Goal: Transaction & Acquisition: Purchase product/service

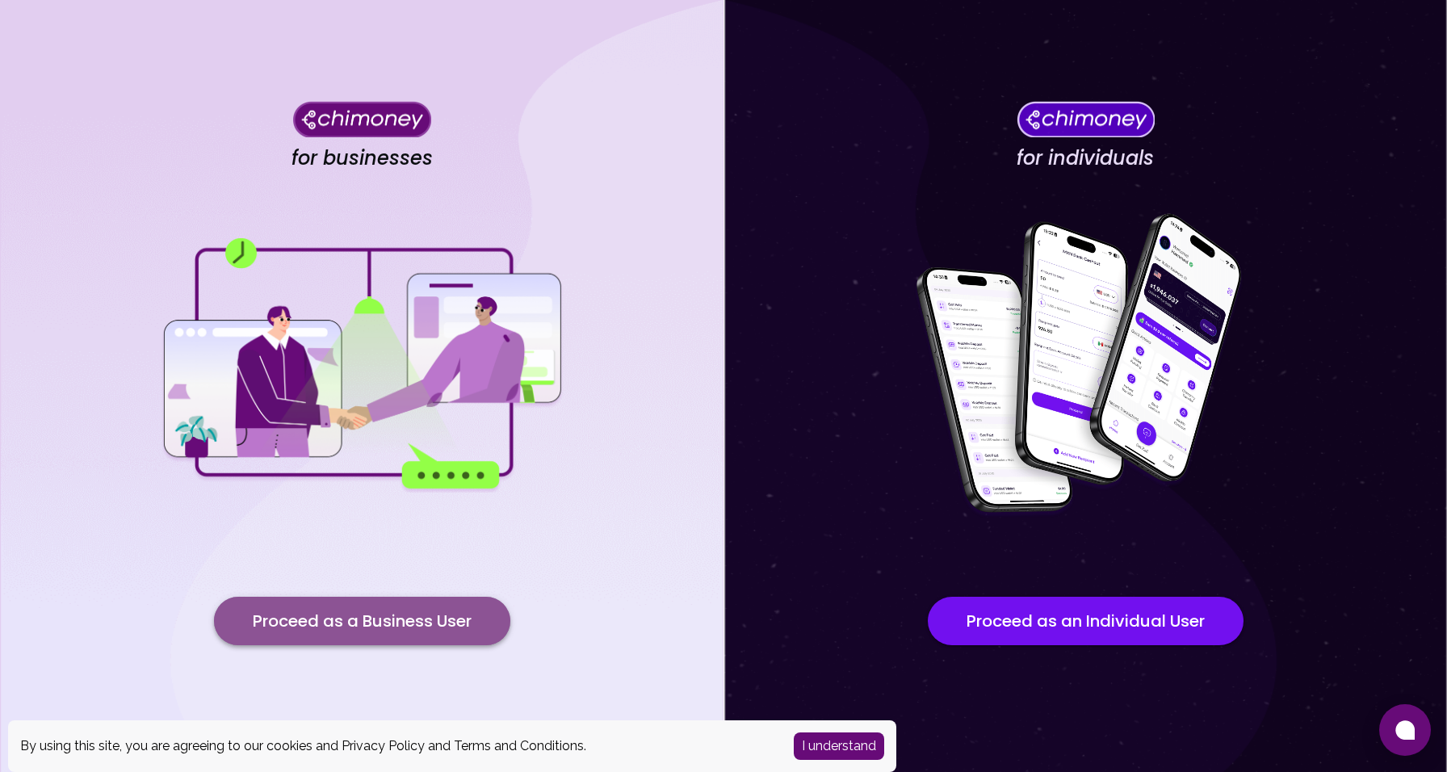
click at [491, 633] on button "Proceed as a Business User" at bounding box center [362, 621] width 296 height 48
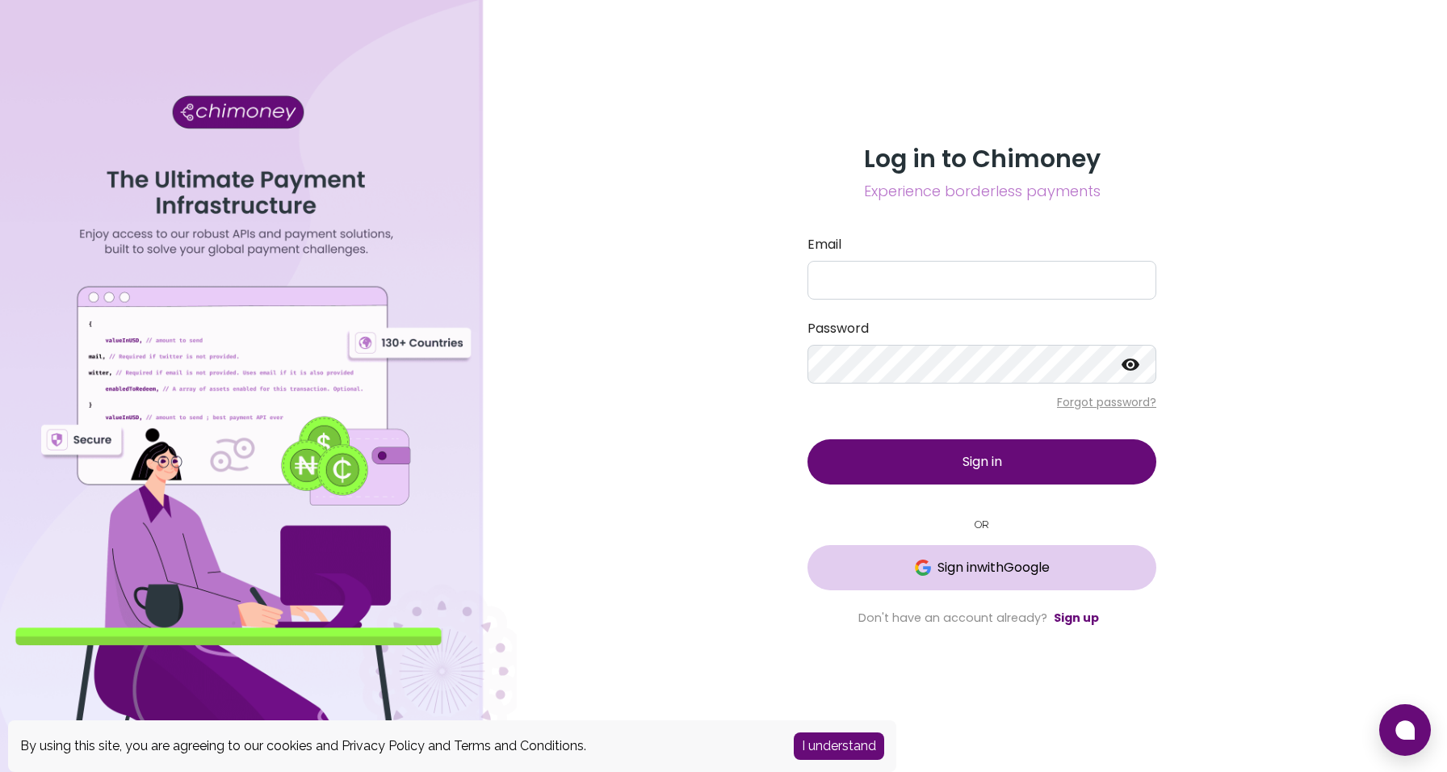
click at [901, 568] on span "Sign in with Google" at bounding box center [982, 567] width 284 height 19
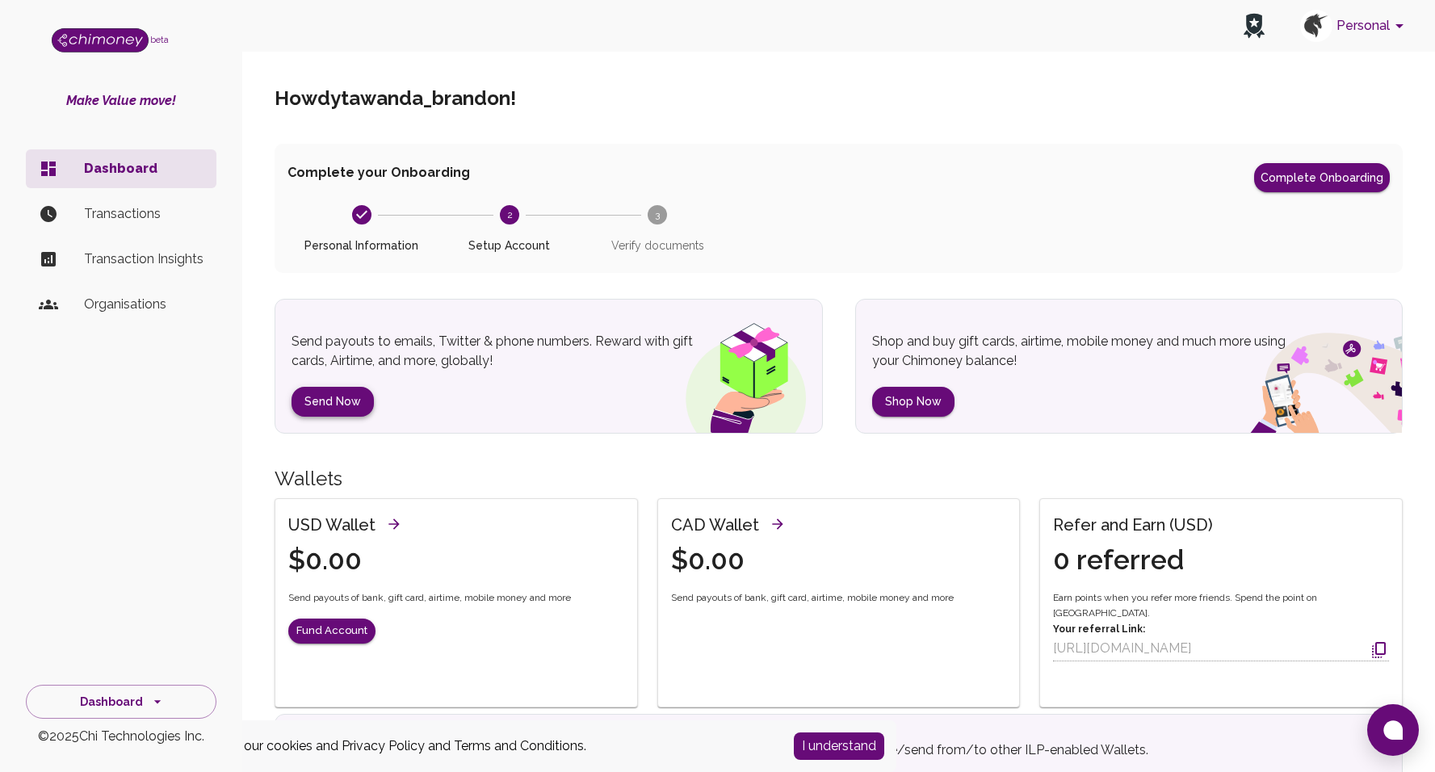
click at [327, 395] on button "Send Now" at bounding box center [333, 402] width 82 height 30
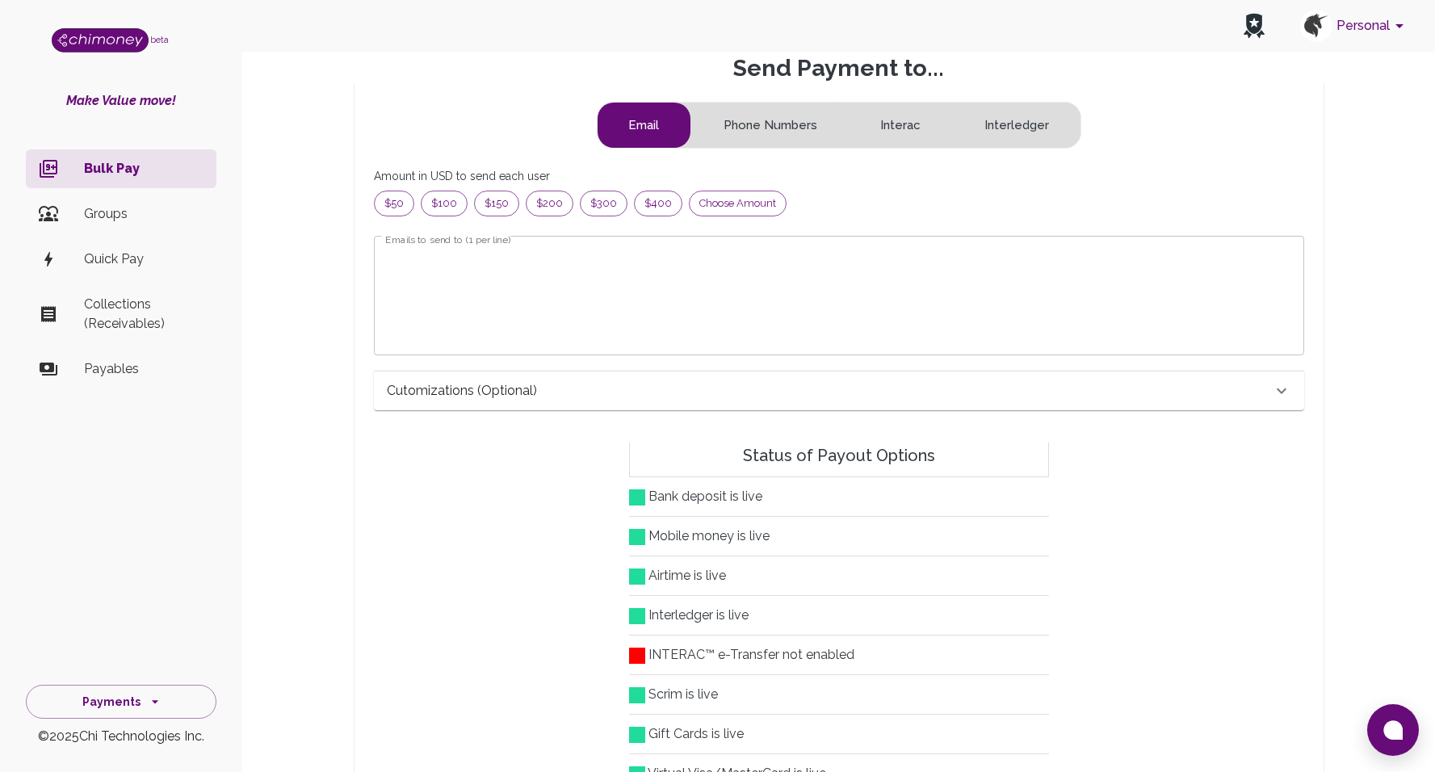
scroll to position [55, 0]
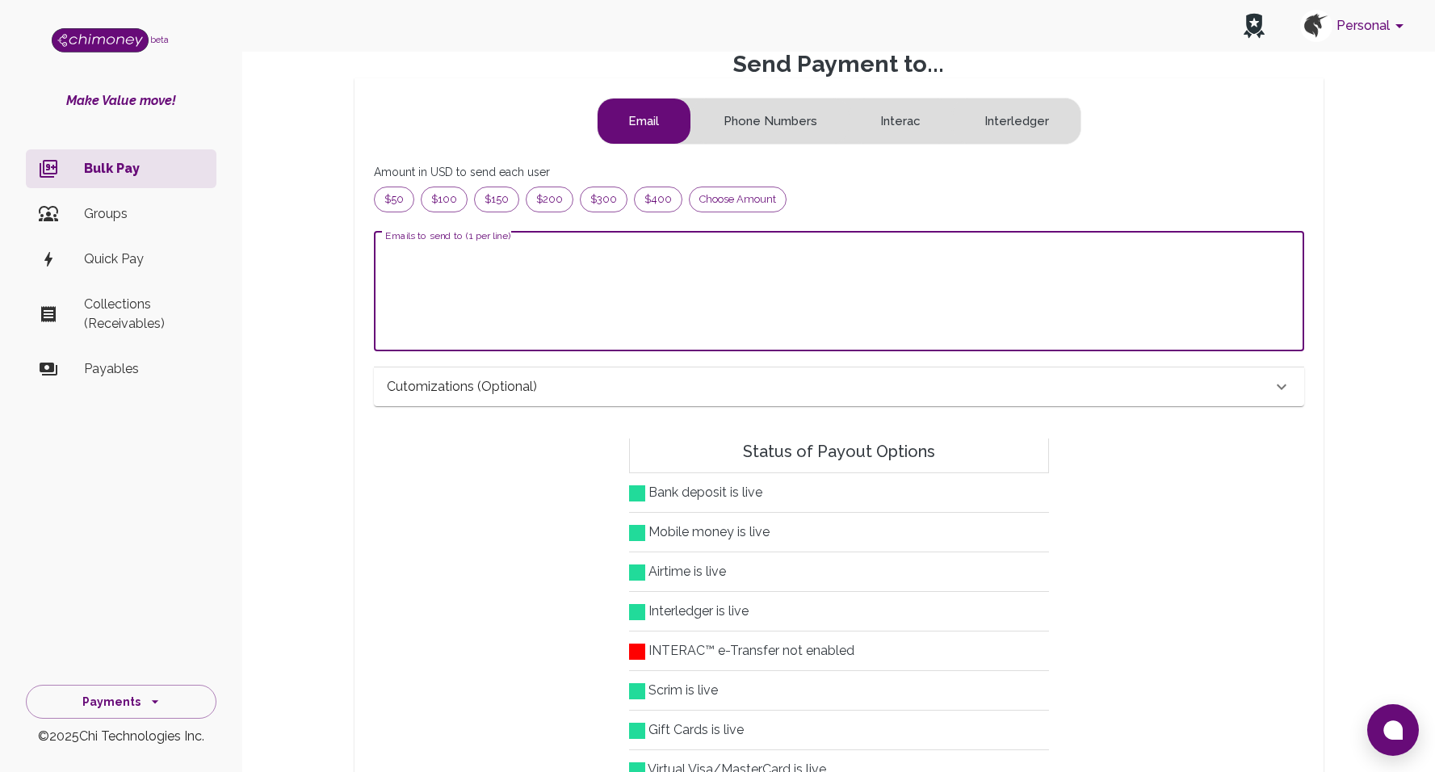
click at [586, 258] on textarea "Emails to send to (1 per line)" at bounding box center [839, 291] width 908 height 93
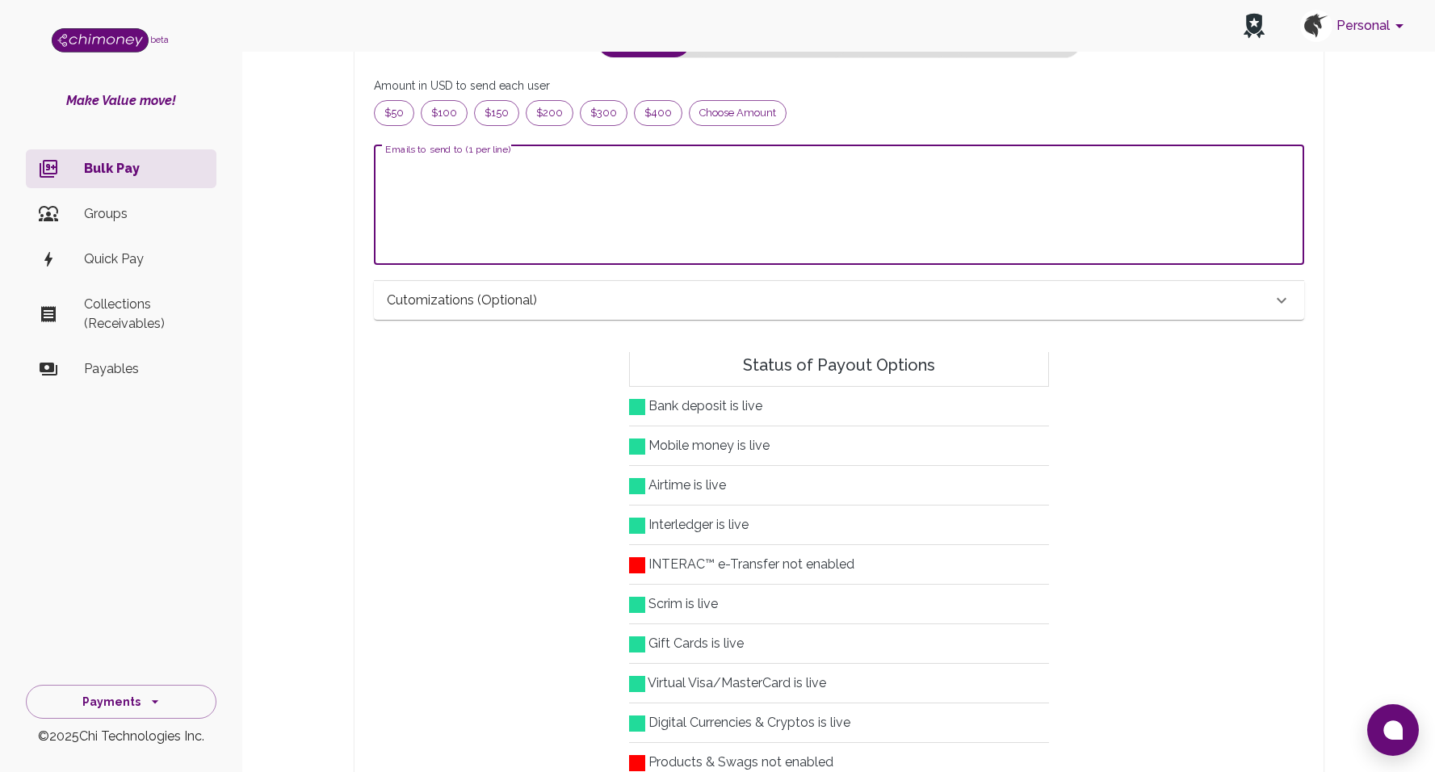
scroll to position [0, 0]
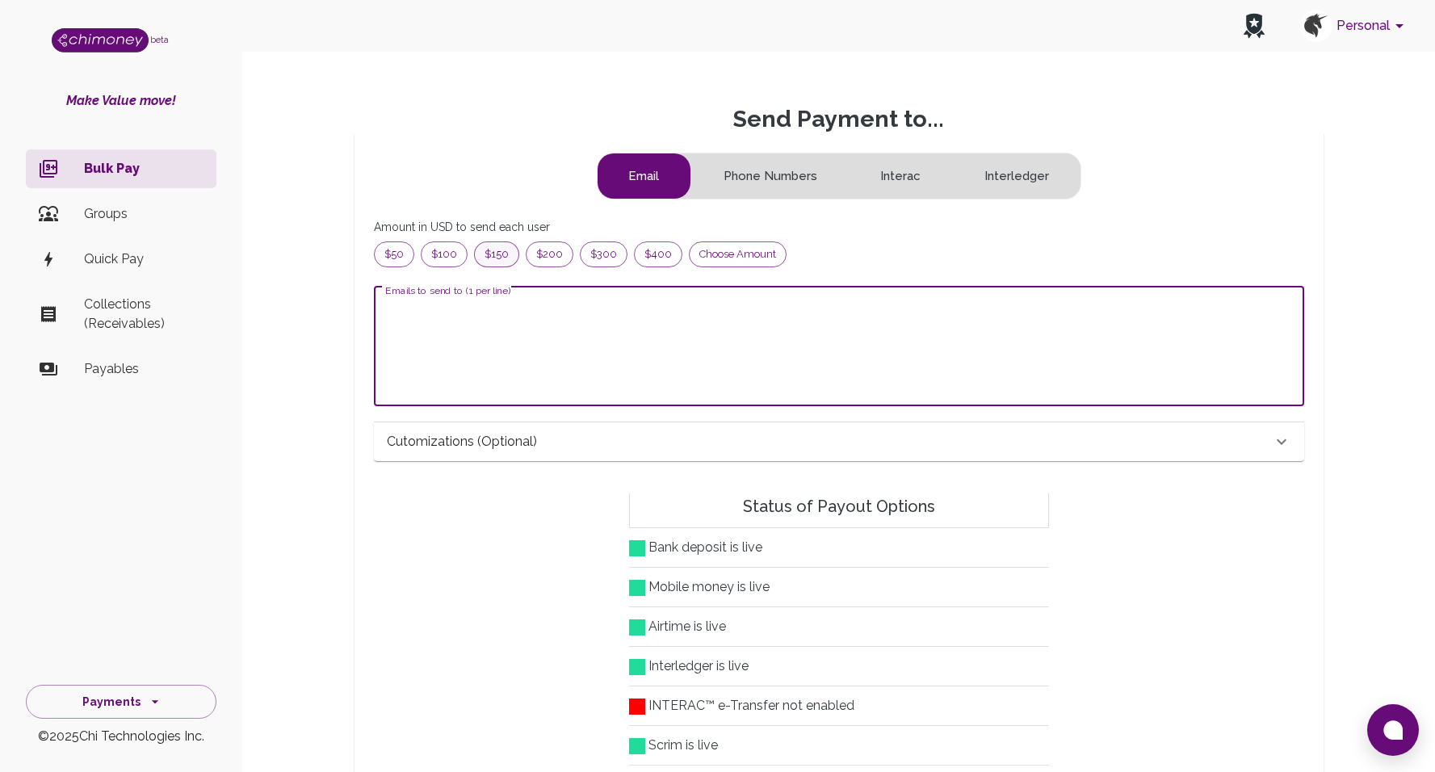
click at [503, 256] on span "$150" at bounding box center [497, 254] width 44 height 16
click at [556, 313] on textarea "Emails to send to (1 per line)" at bounding box center [839, 346] width 908 height 93
click at [524, 443] on p "Cutomizations (optional)" at bounding box center [462, 441] width 150 height 19
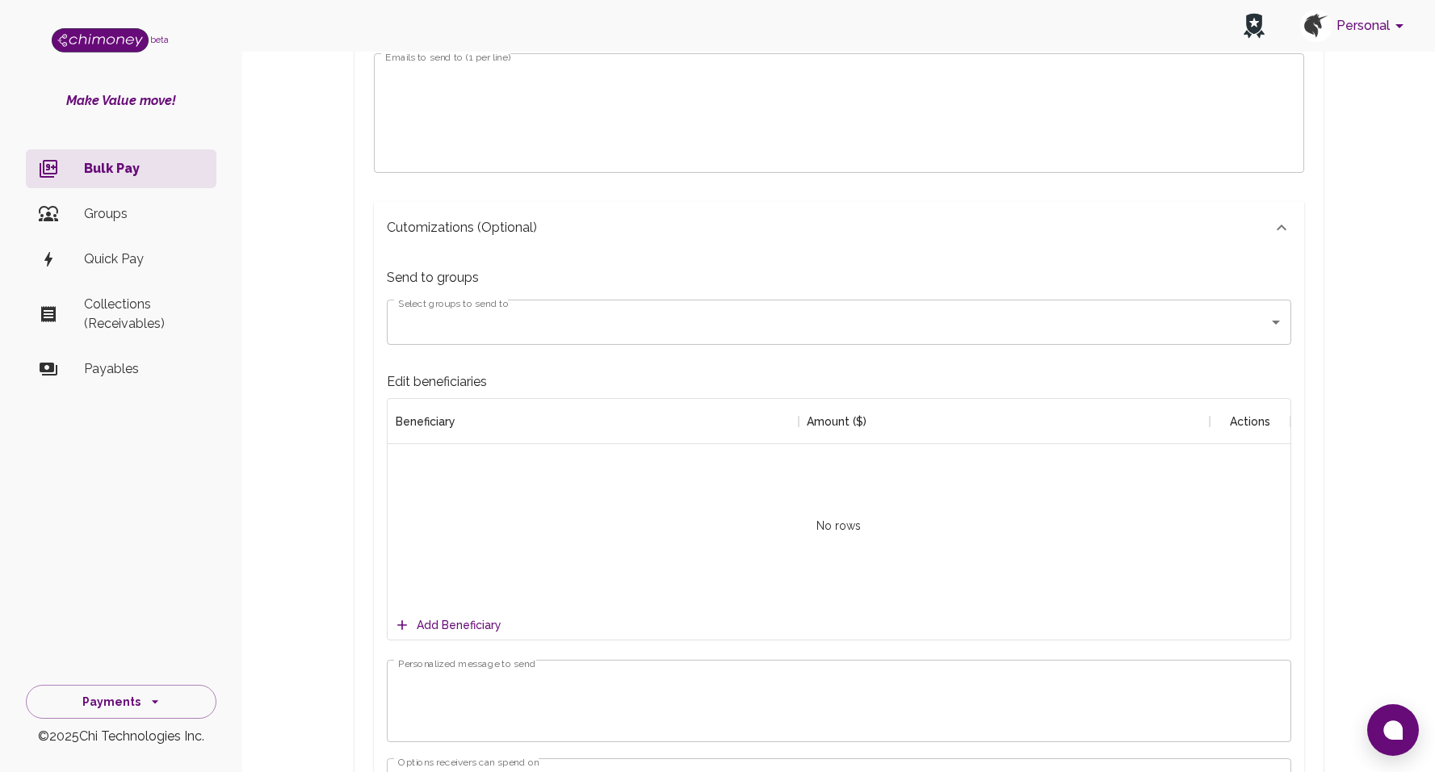
scroll to position [217, 0]
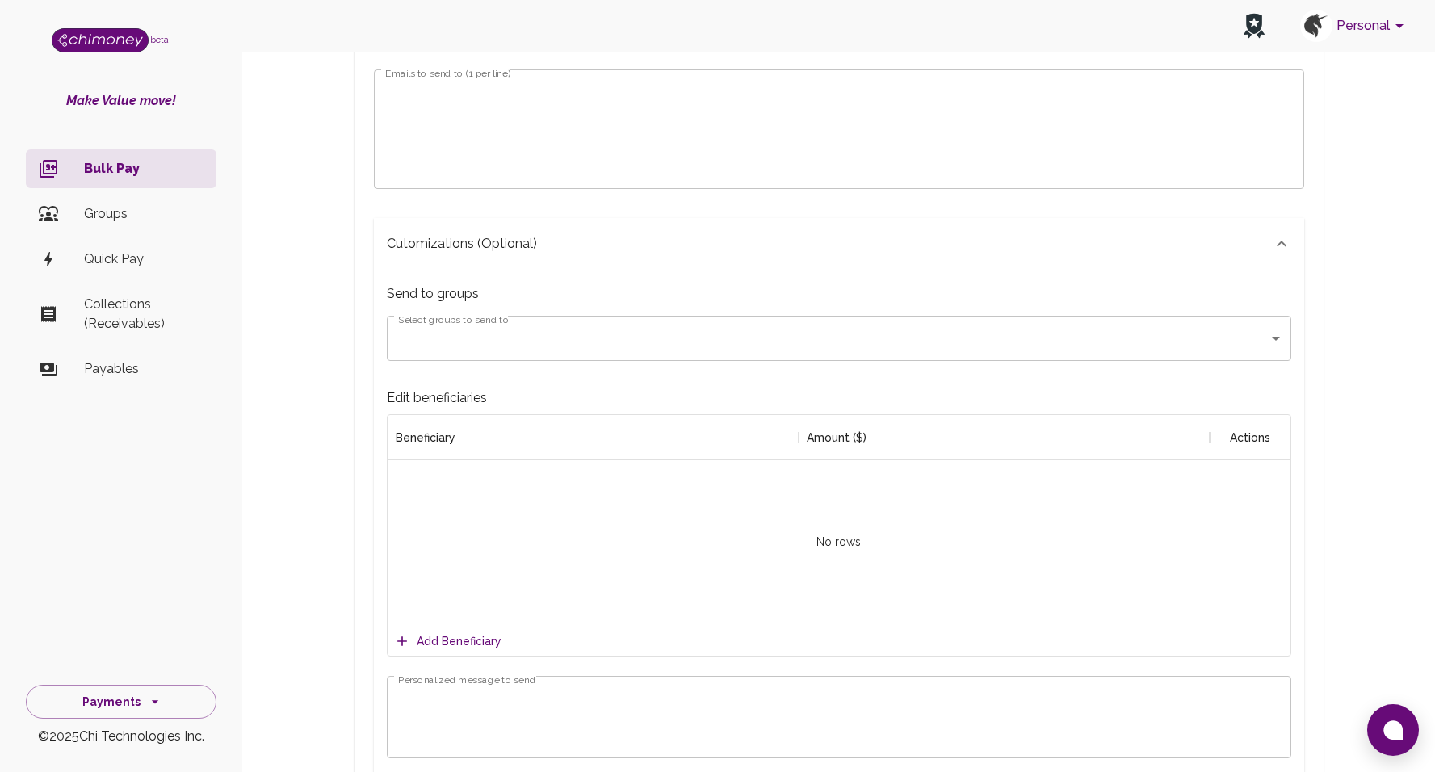
click at [505, 338] on body "Personal beta Make Value move! Bulk Pay Groups Quick Pay Collections (Receivabl…" at bounding box center [717, 636] width 1435 height 1706
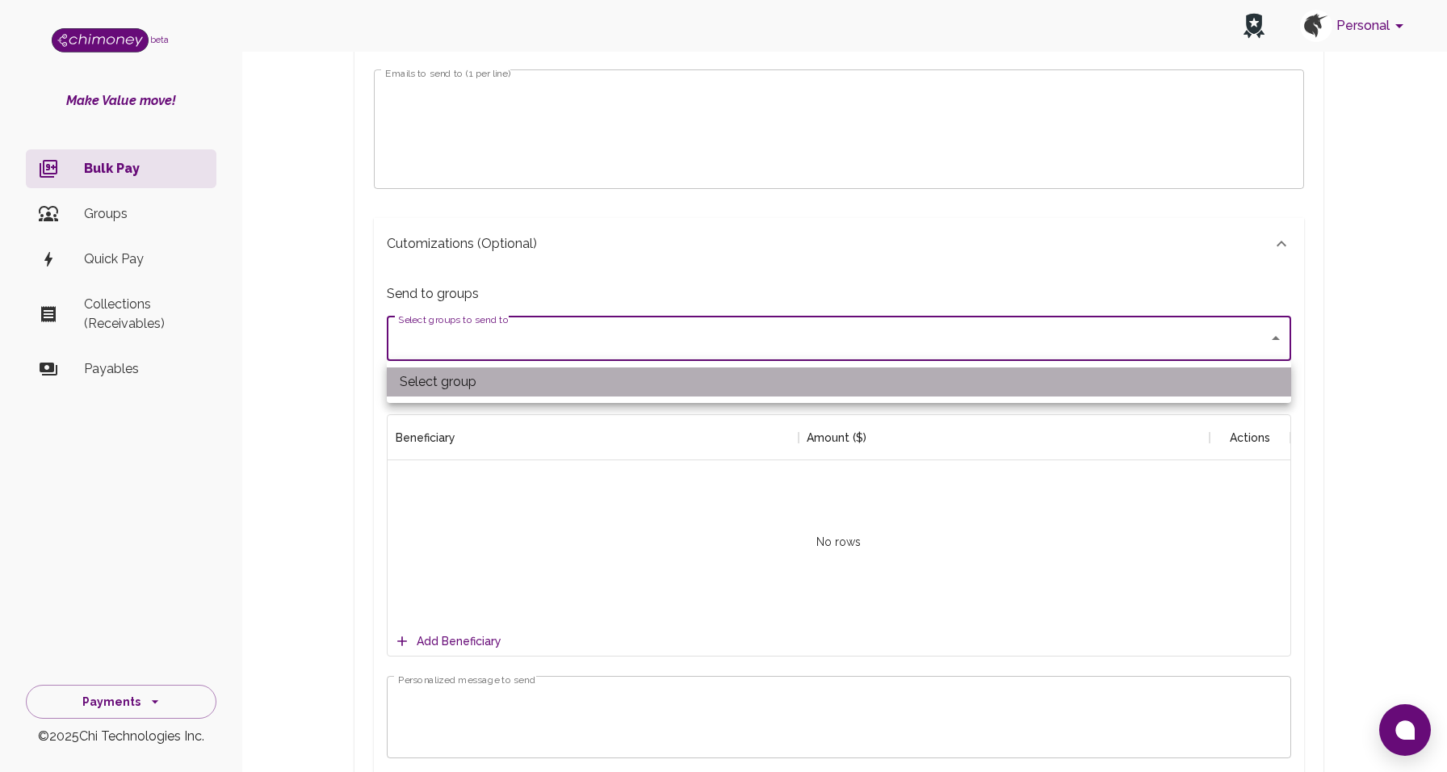
click at [476, 385] on li "Select group" at bounding box center [839, 381] width 904 height 29
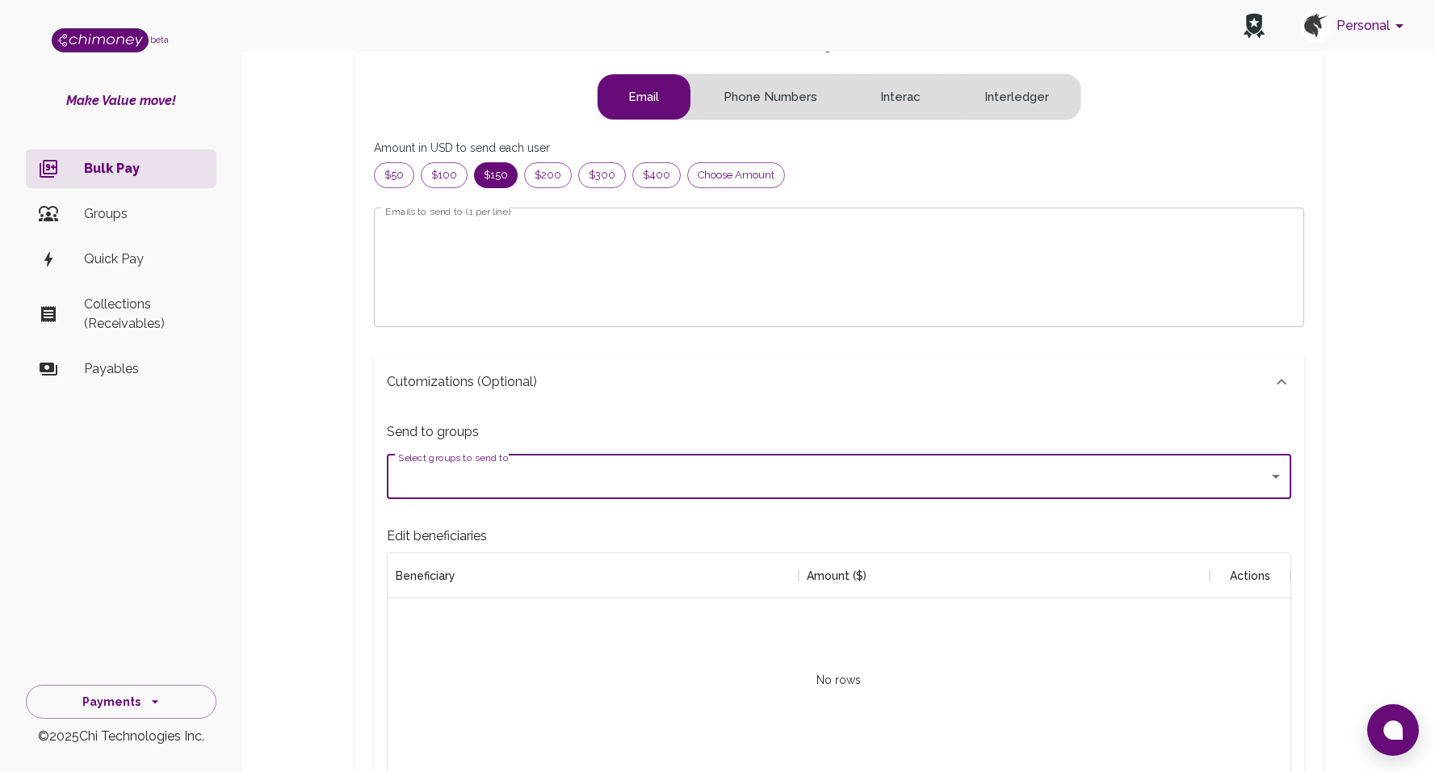
scroll to position [88, 0]
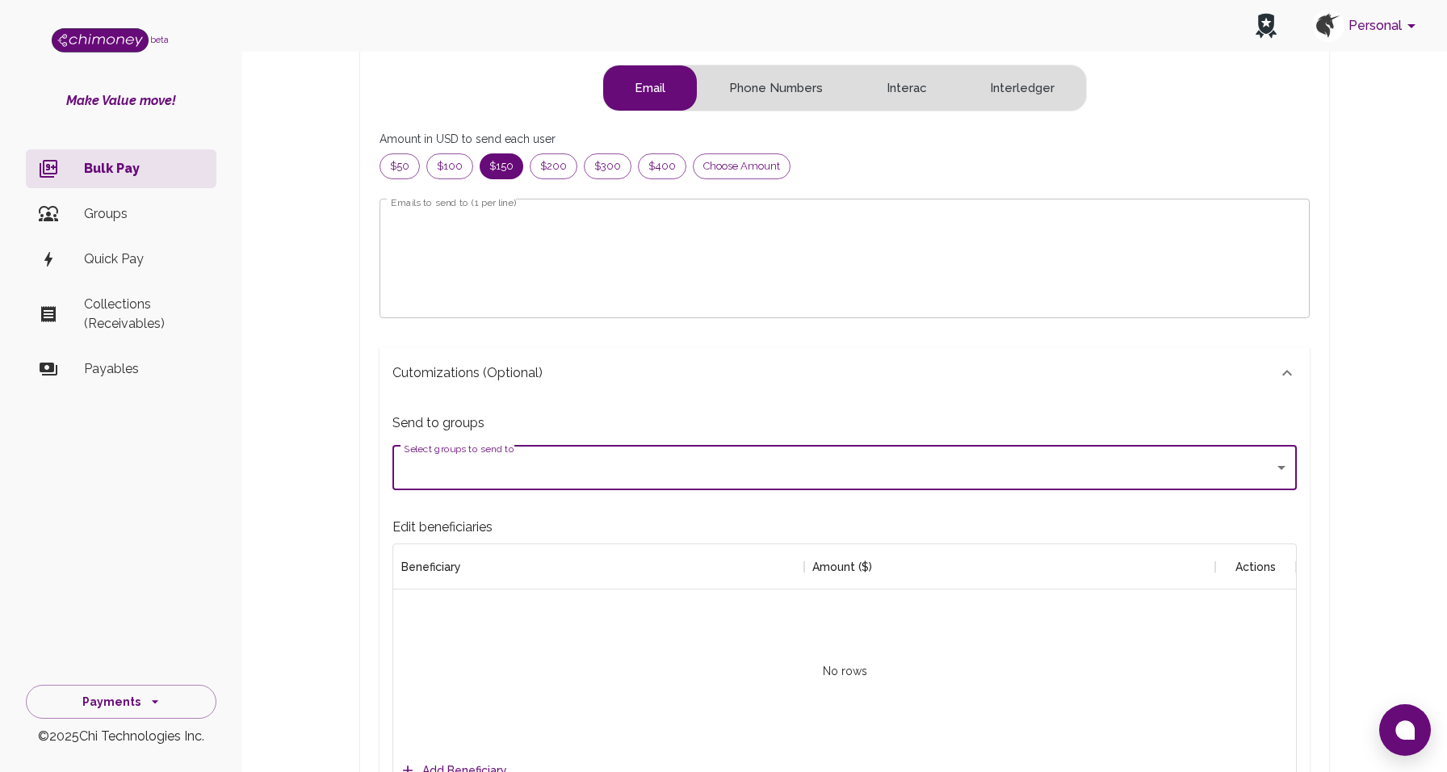
click at [450, 471] on body "Personal beta Make Value move! Bulk Pay Groups Quick Pay Collections (Receivabl…" at bounding box center [723, 765] width 1447 height 1706
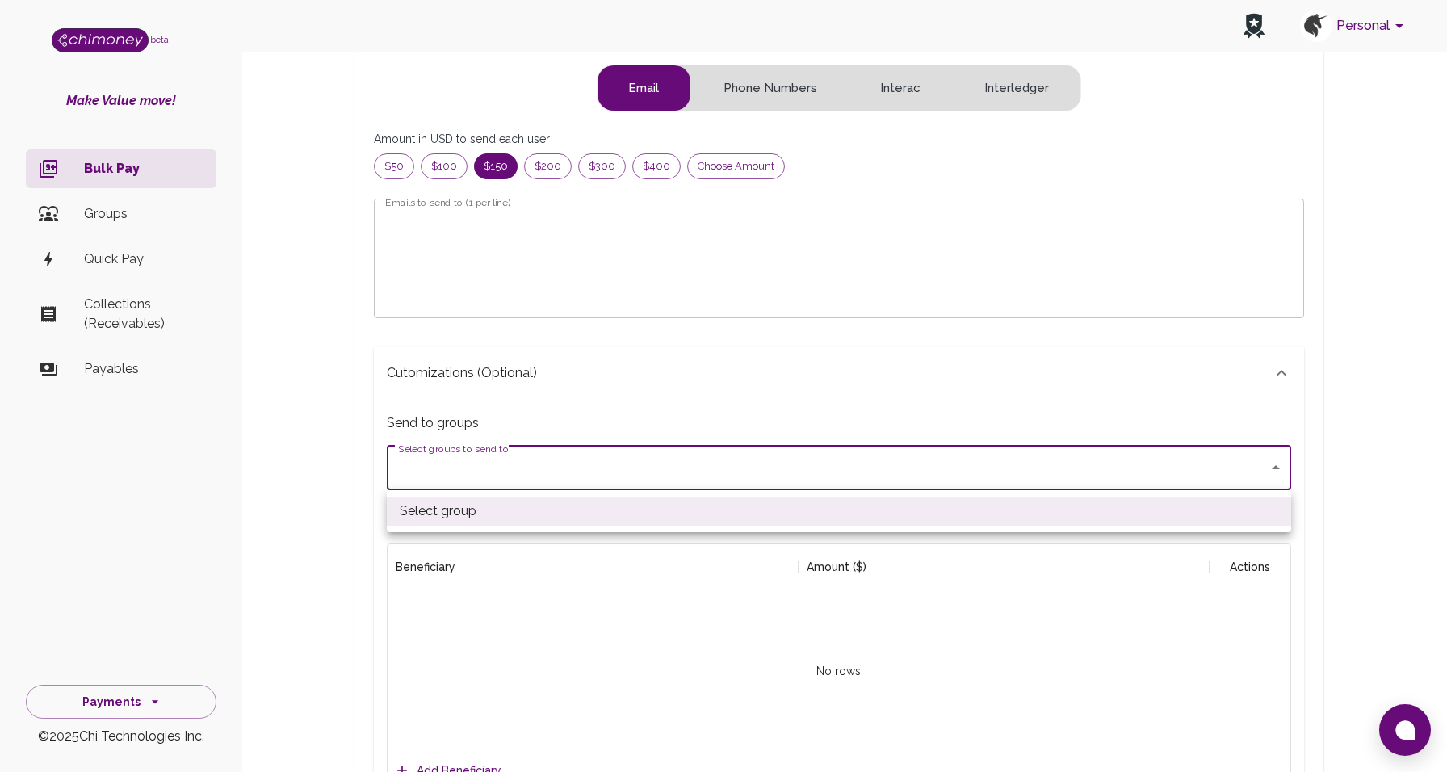
click at [450, 471] on div at bounding box center [723, 386] width 1447 height 772
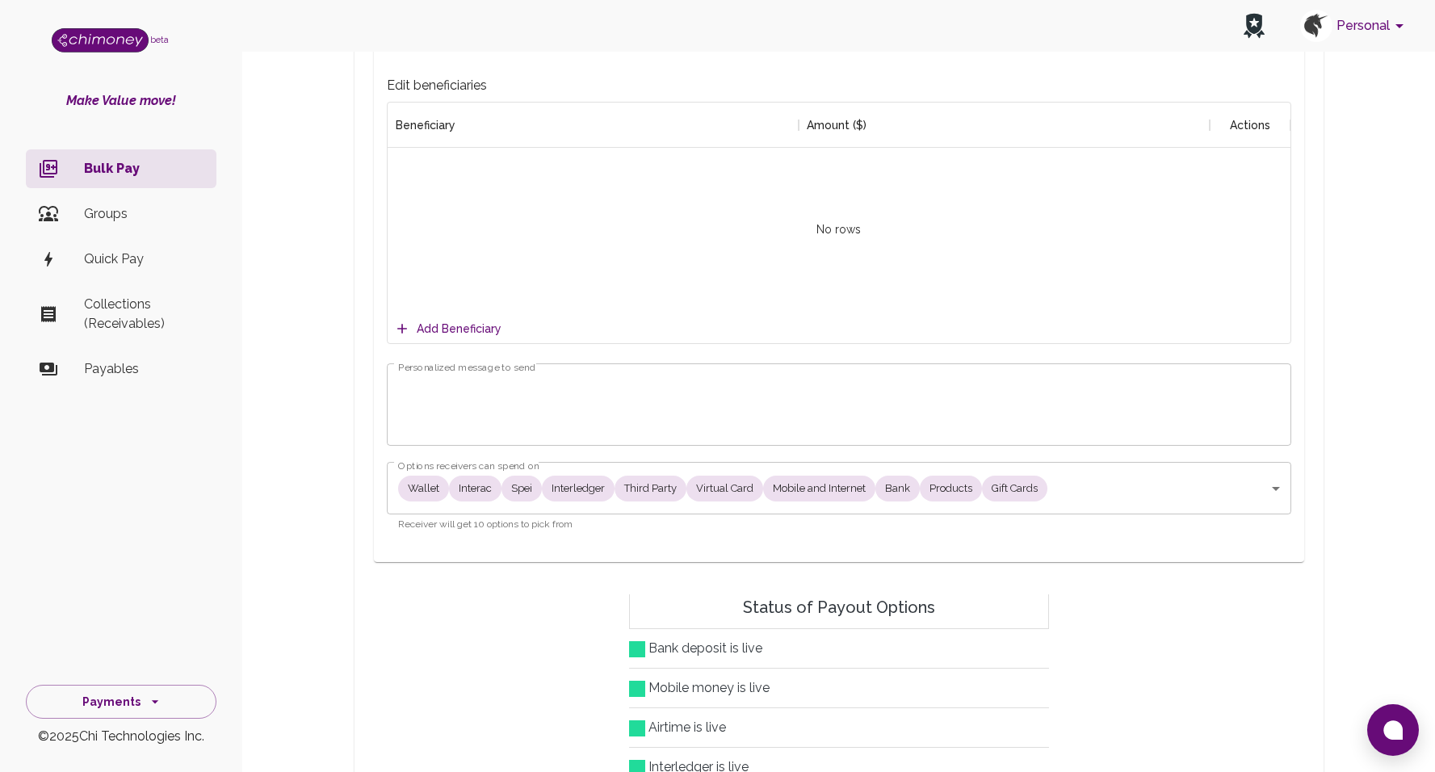
scroll to position [533, 0]
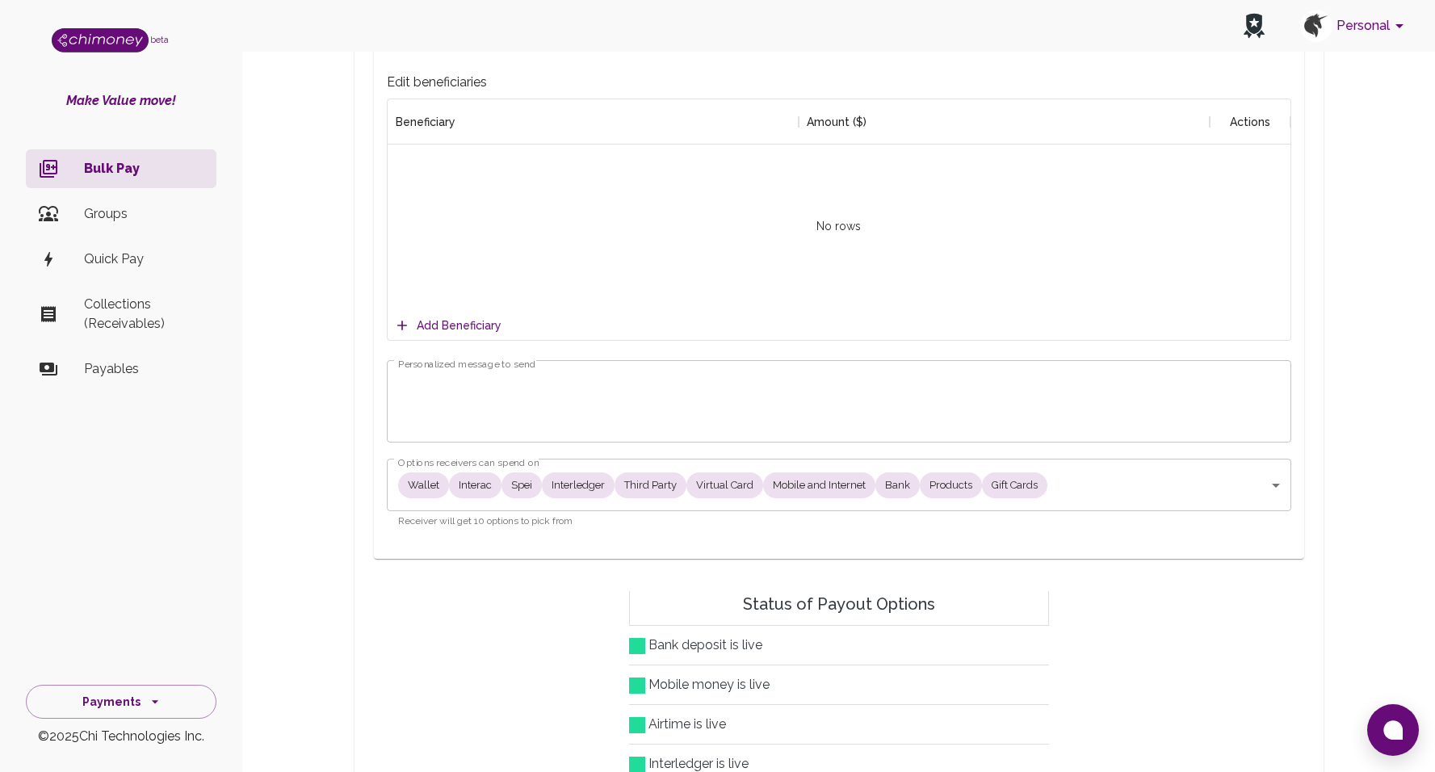
click at [454, 318] on button "Add Beneficiary" at bounding box center [449, 326] width 117 height 30
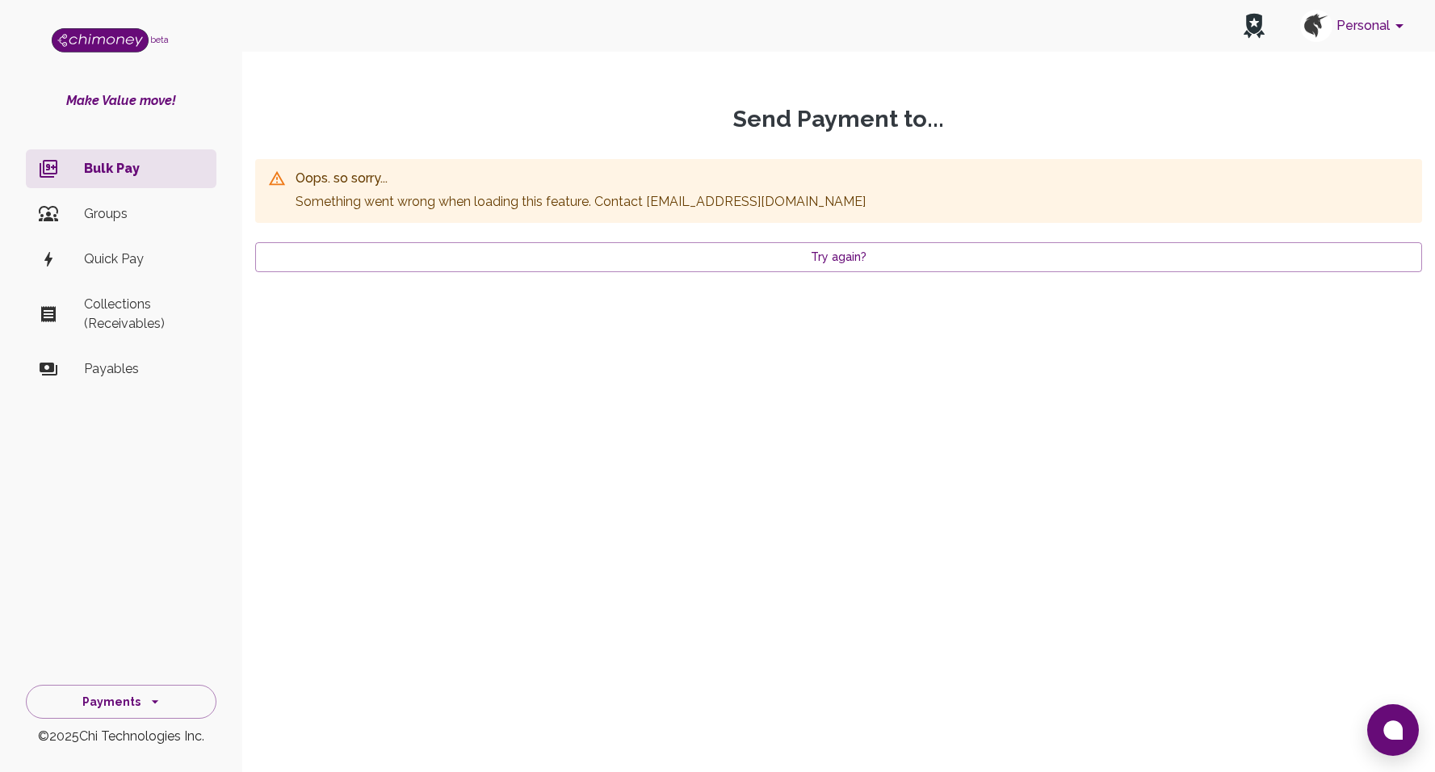
scroll to position [0, 0]
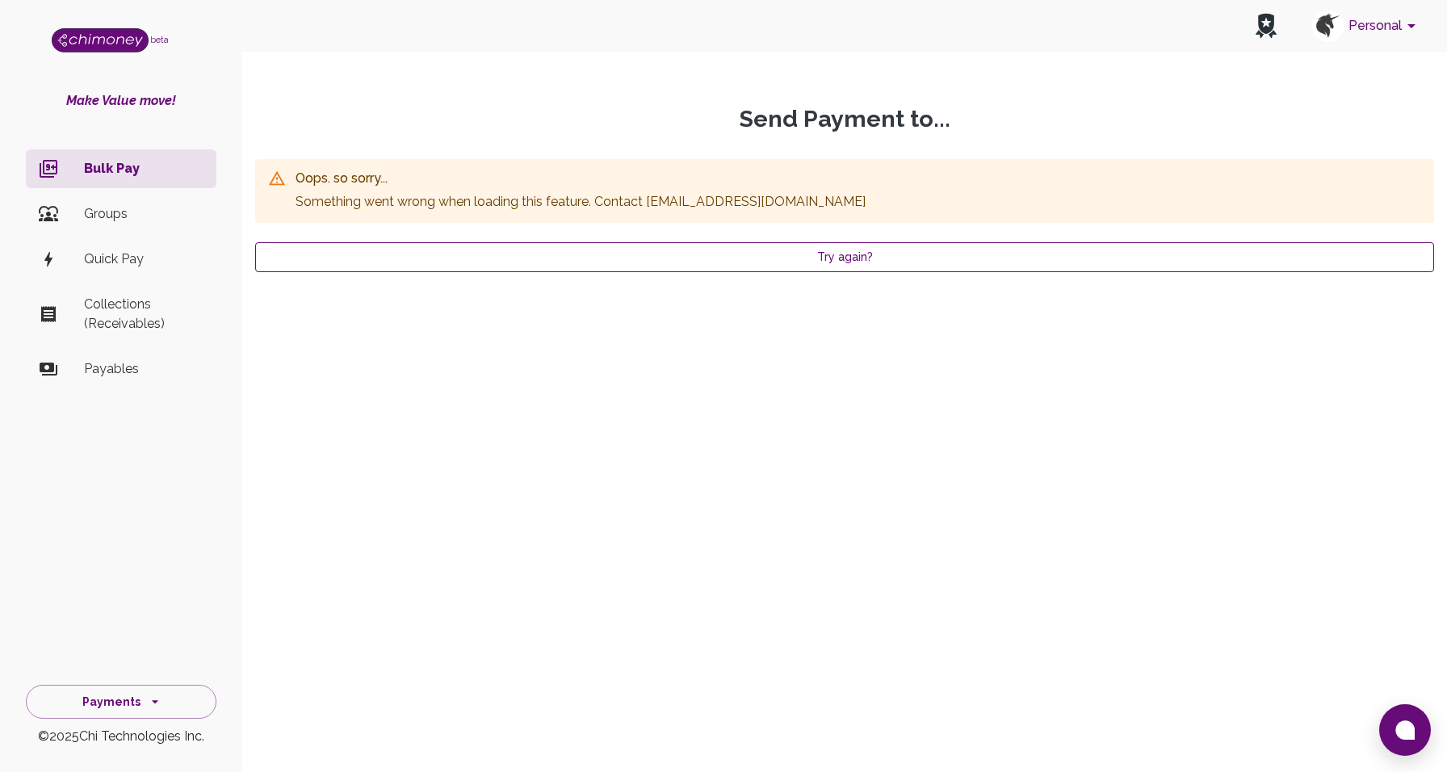
click at [441, 247] on button "Try again?" at bounding box center [844, 257] width 1179 height 30
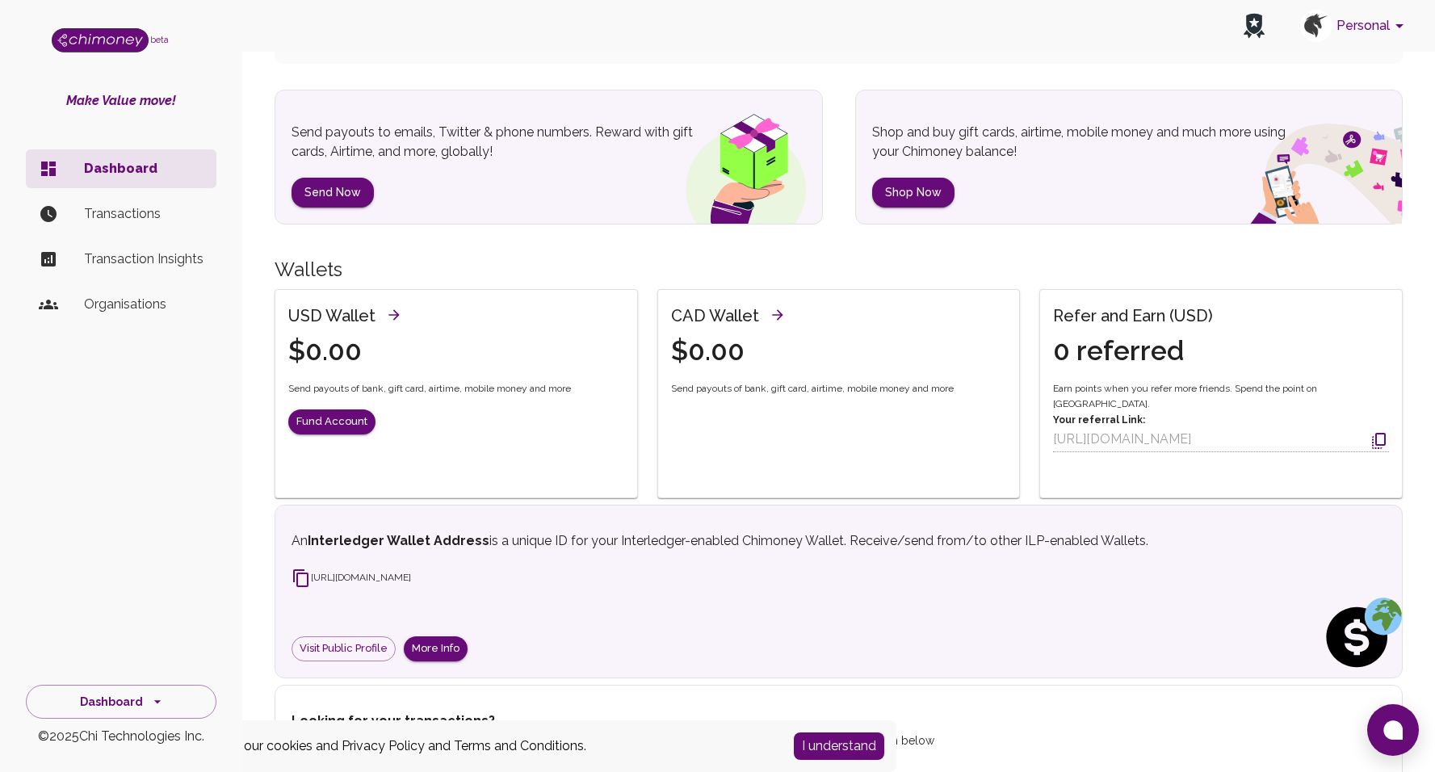
scroll to position [267, 0]
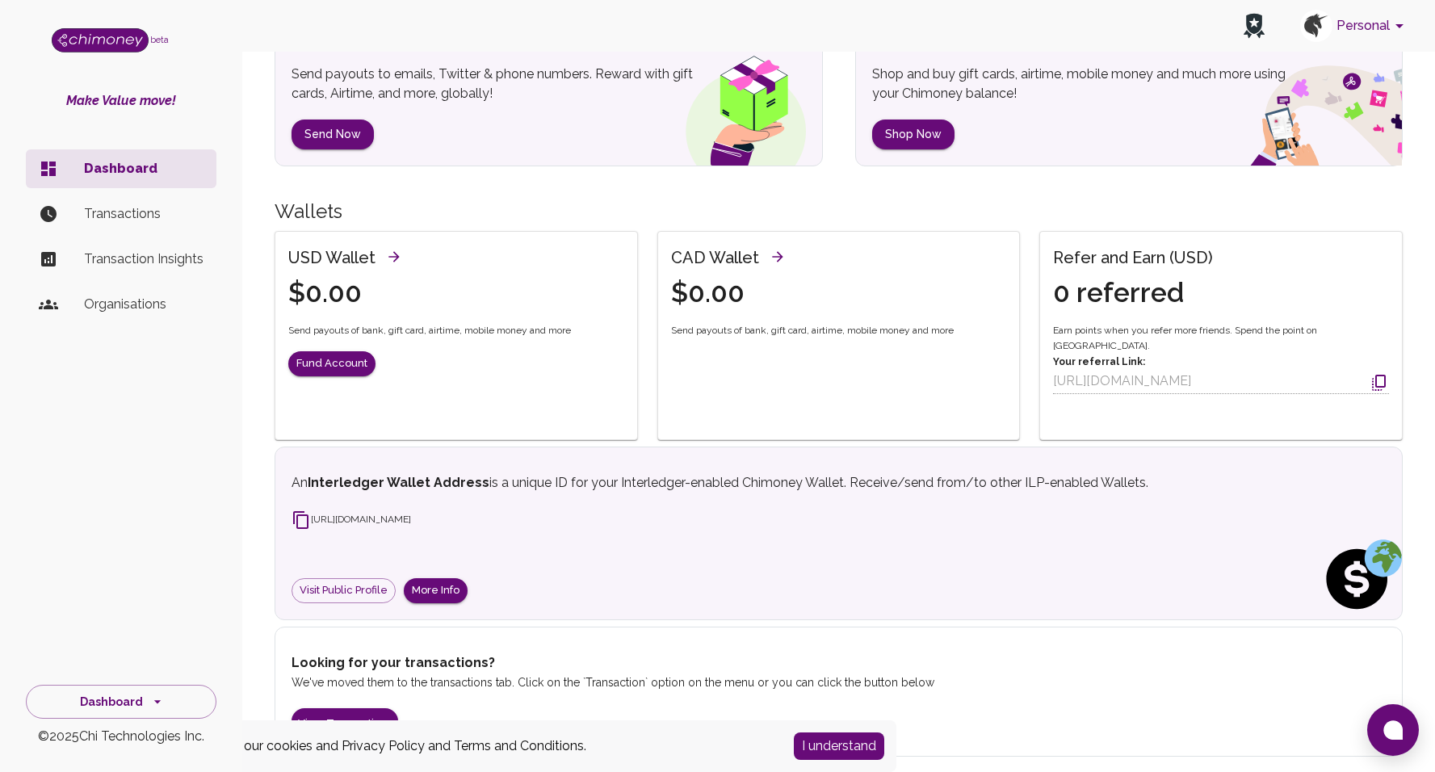
click at [827, 752] on button "I understand" at bounding box center [839, 745] width 90 height 27
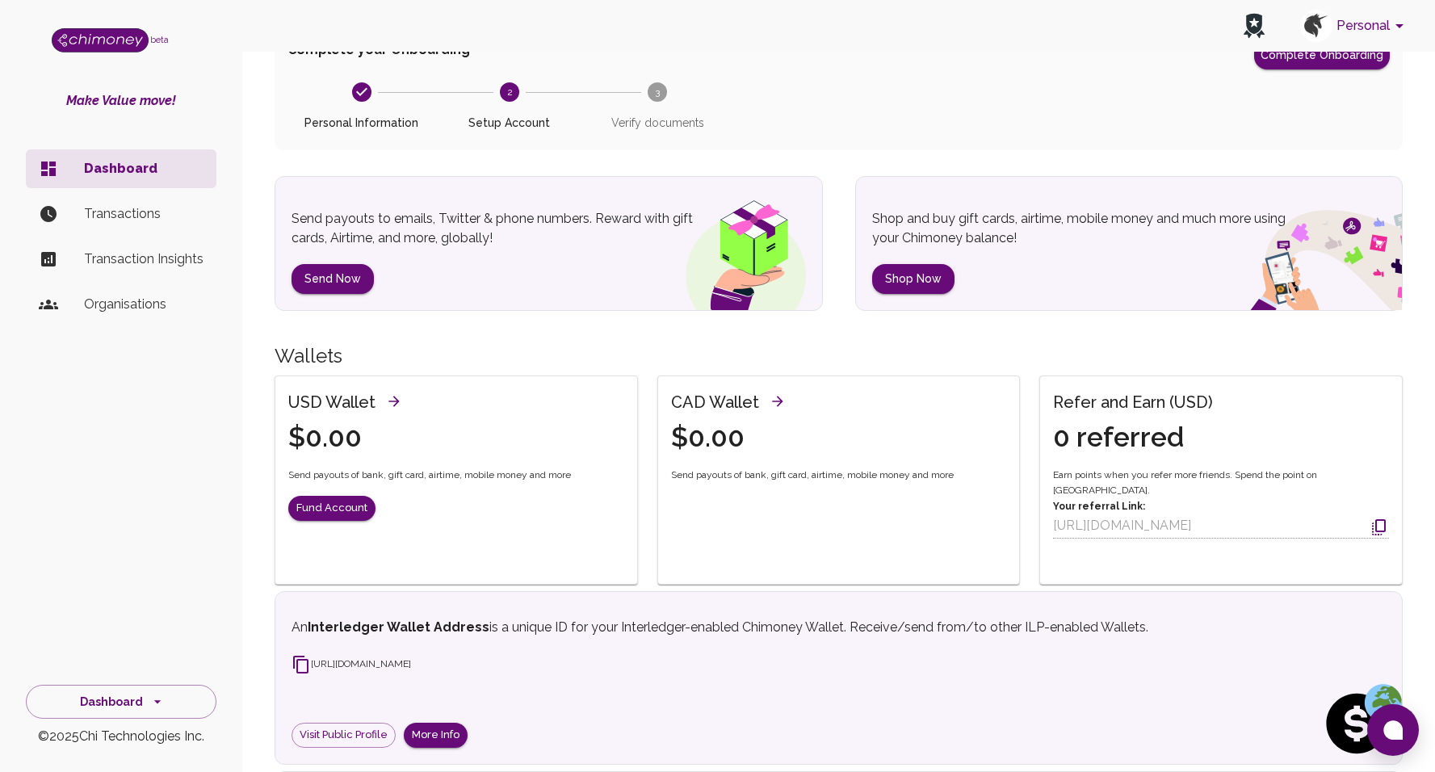
scroll to position [0, 0]
